Goal: Information Seeking & Learning: Learn about a topic

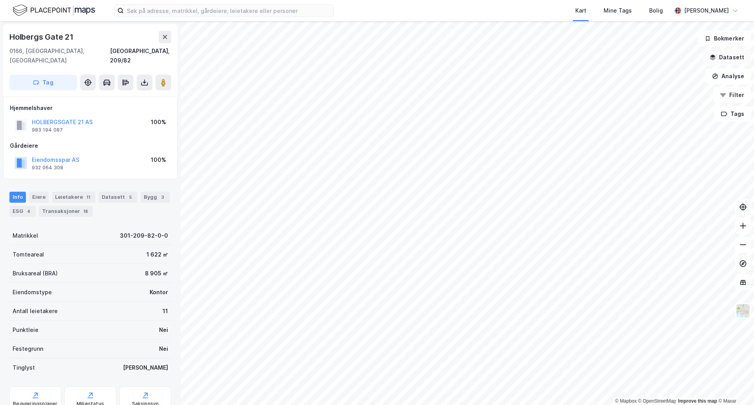
click at [736, 52] on button "Datasett" at bounding box center [727, 58] width 48 height 16
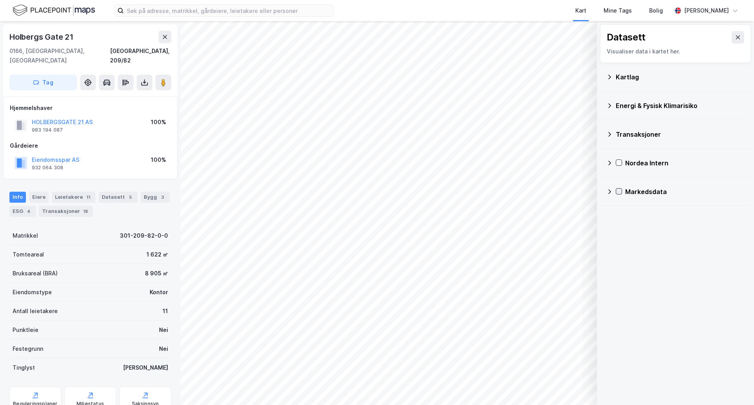
click at [619, 192] on icon at bounding box center [619, 192] width 6 height 6
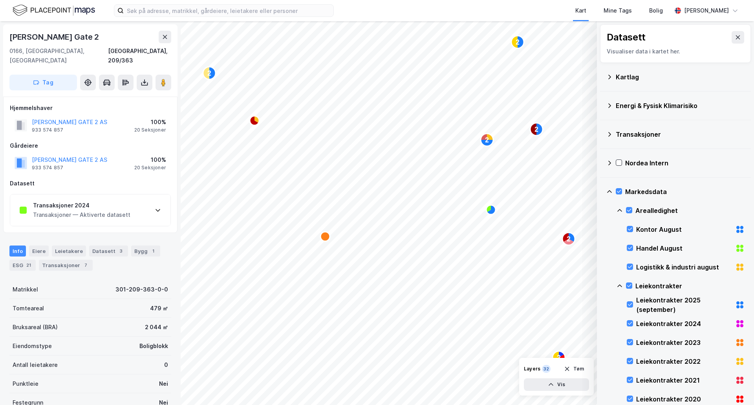
click at [139, 203] on div "Transaksjoner 2024 Transaksjoner — Aktiverte datasett" at bounding box center [90, 209] width 160 height 31
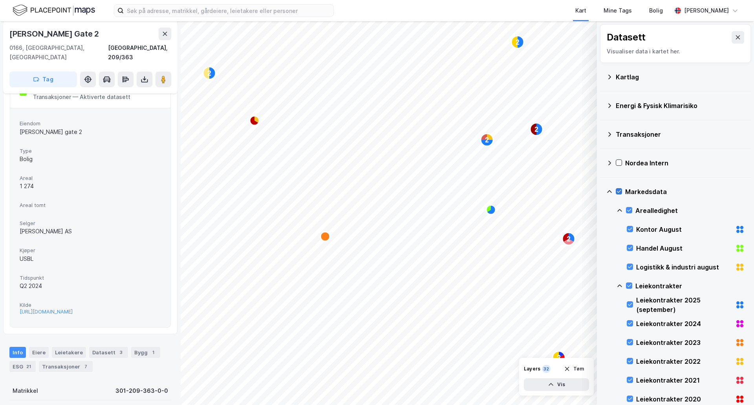
click at [622, 192] on icon at bounding box center [619, 192] width 6 height 6
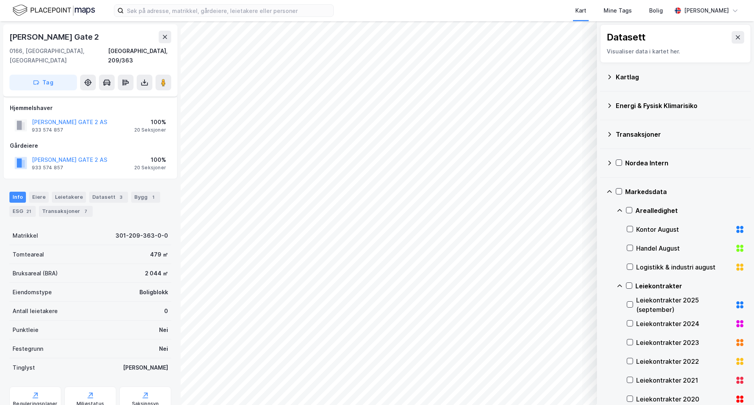
click at [613, 75] on icon at bounding box center [610, 77] width 6 height 6
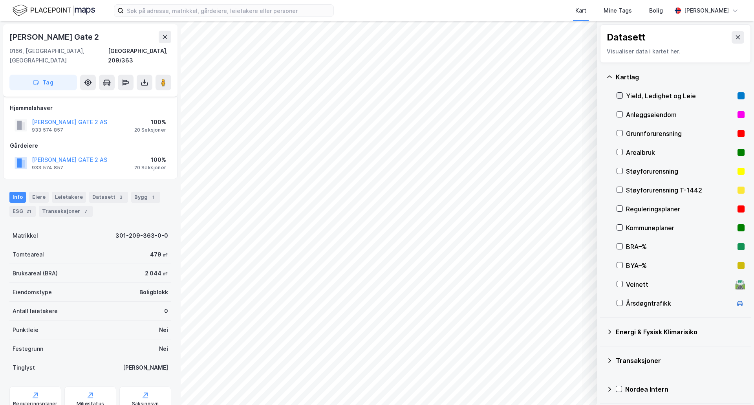
click at [622, 96] on icon at bounding box center [620, 96] width 6 height 6
